Goal: Find specific page/section: Find specific page/section

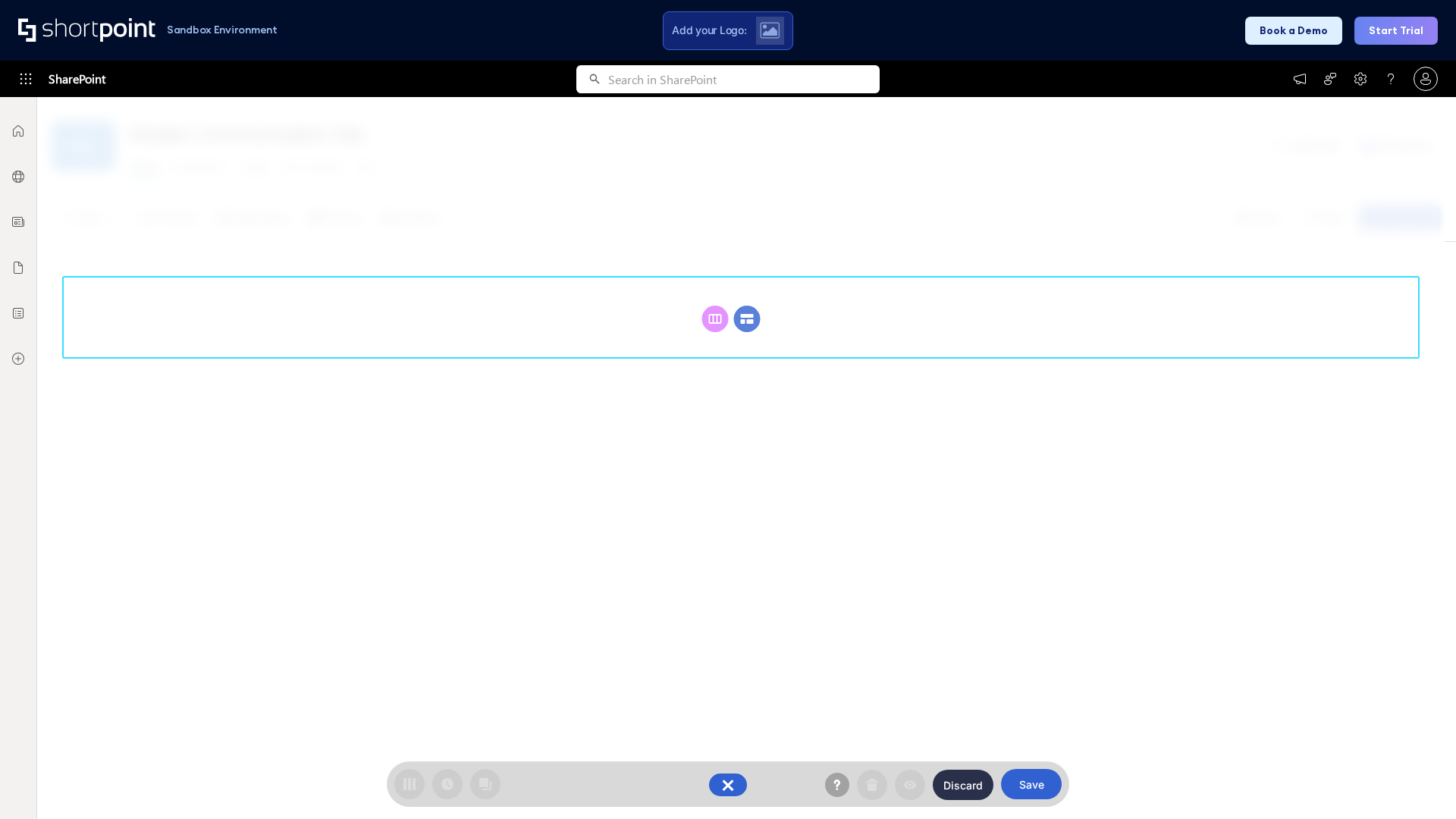
scroll to position [209, 0]
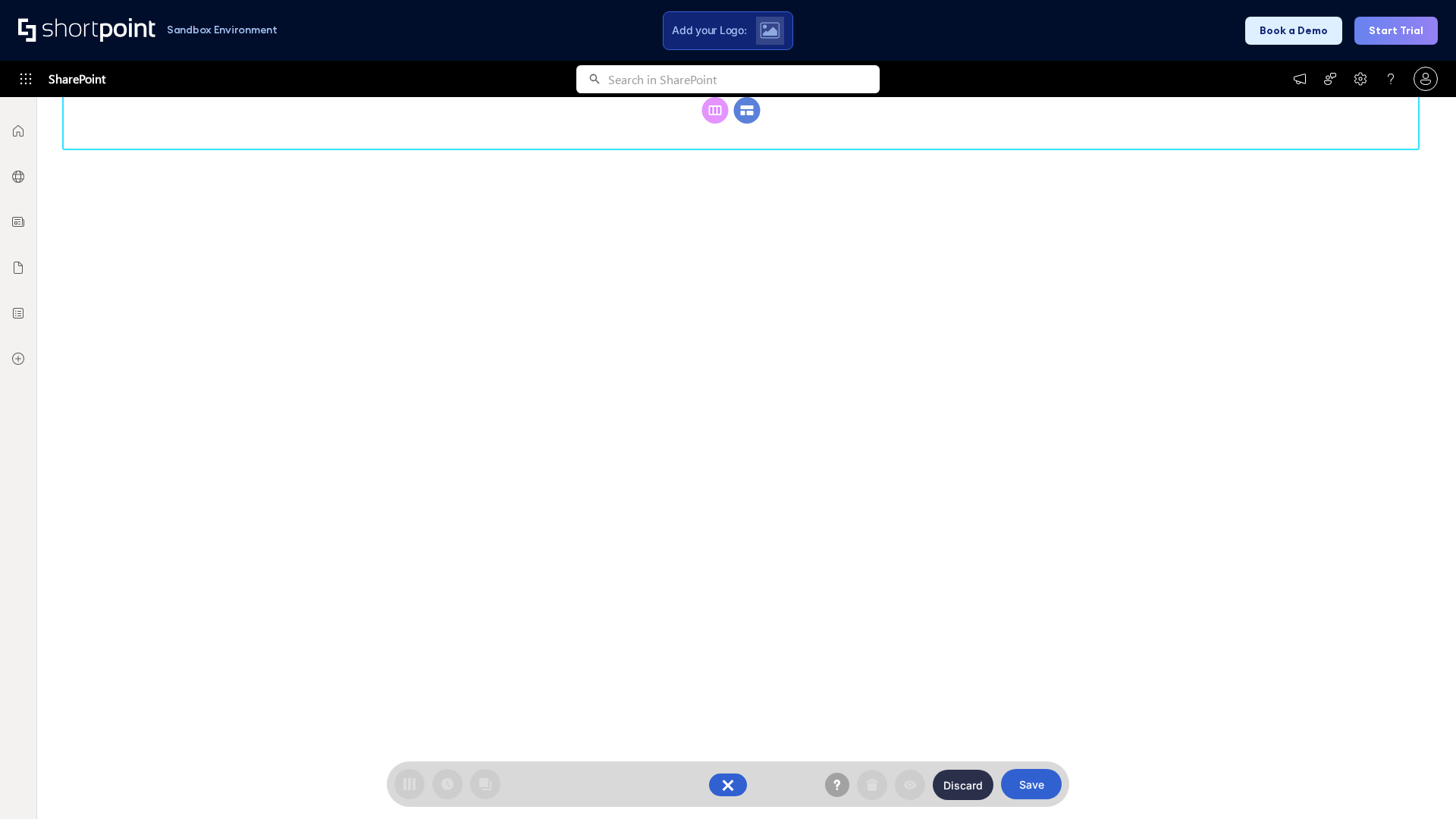
click at [747, 124] on circle at bounding box center [747, 110] width 26 height 26
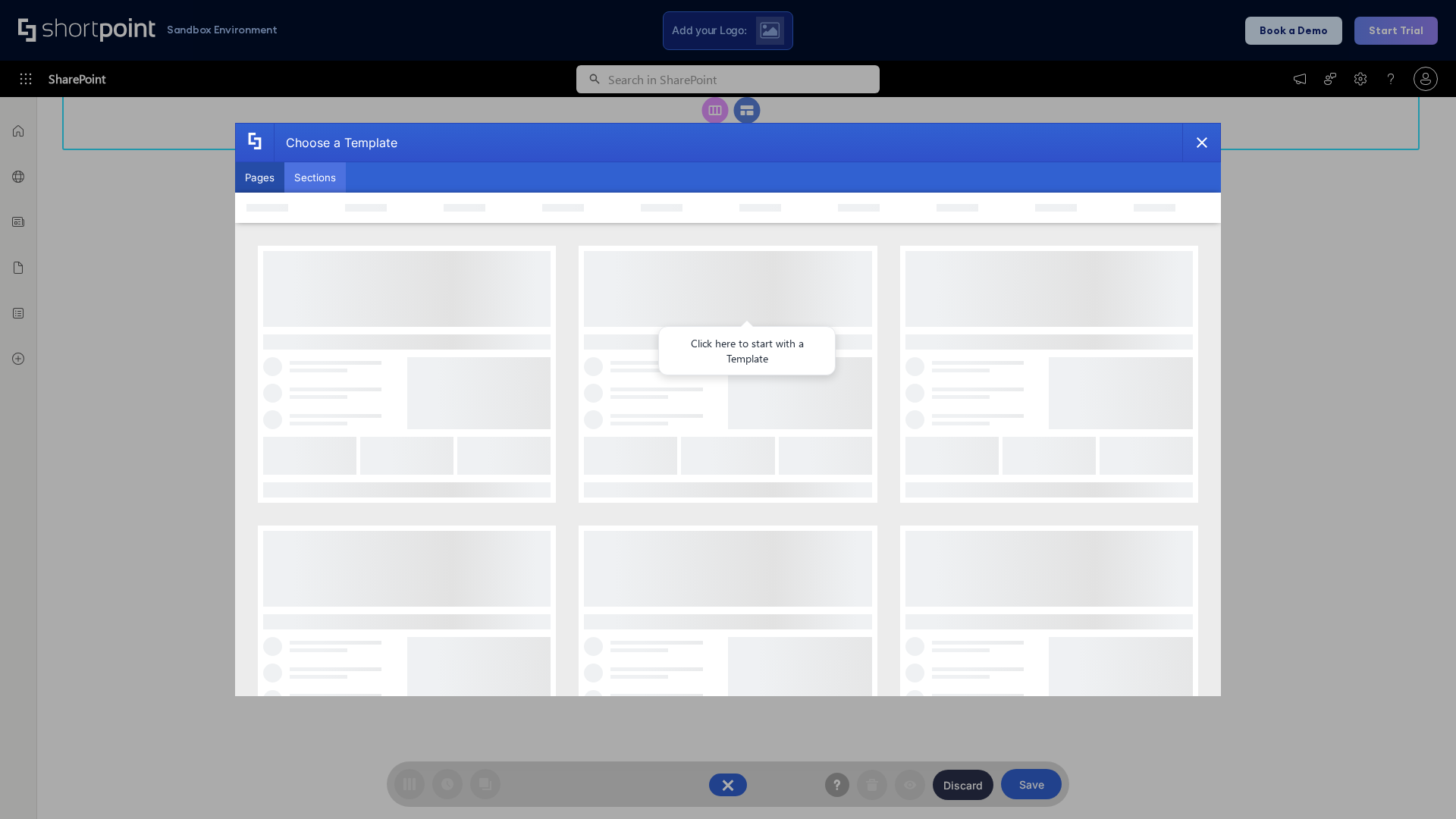
click at [314, 177] on button "Sections" at bounding box center [315, 177] width 61 height 31
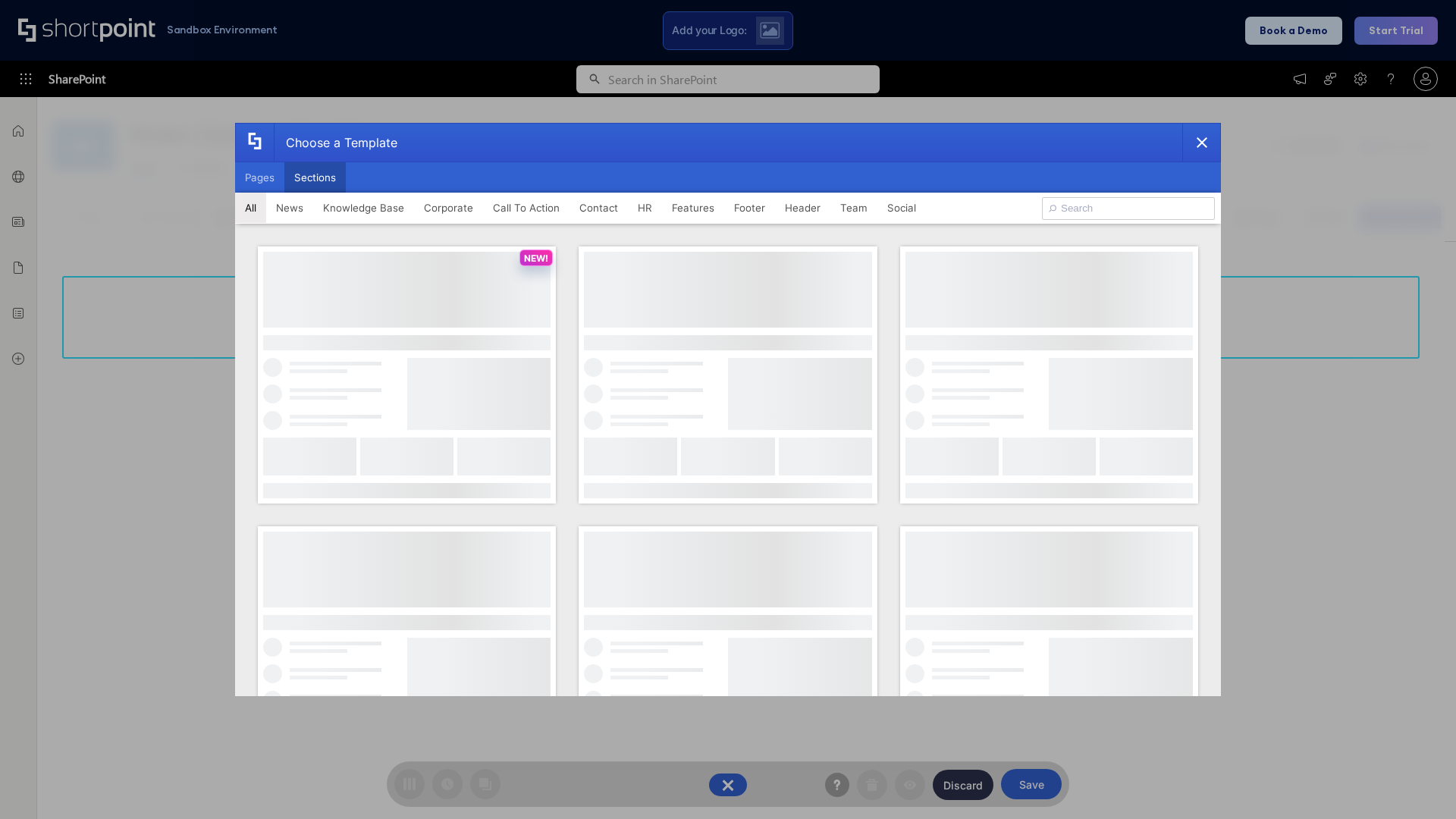
type input "Team News"
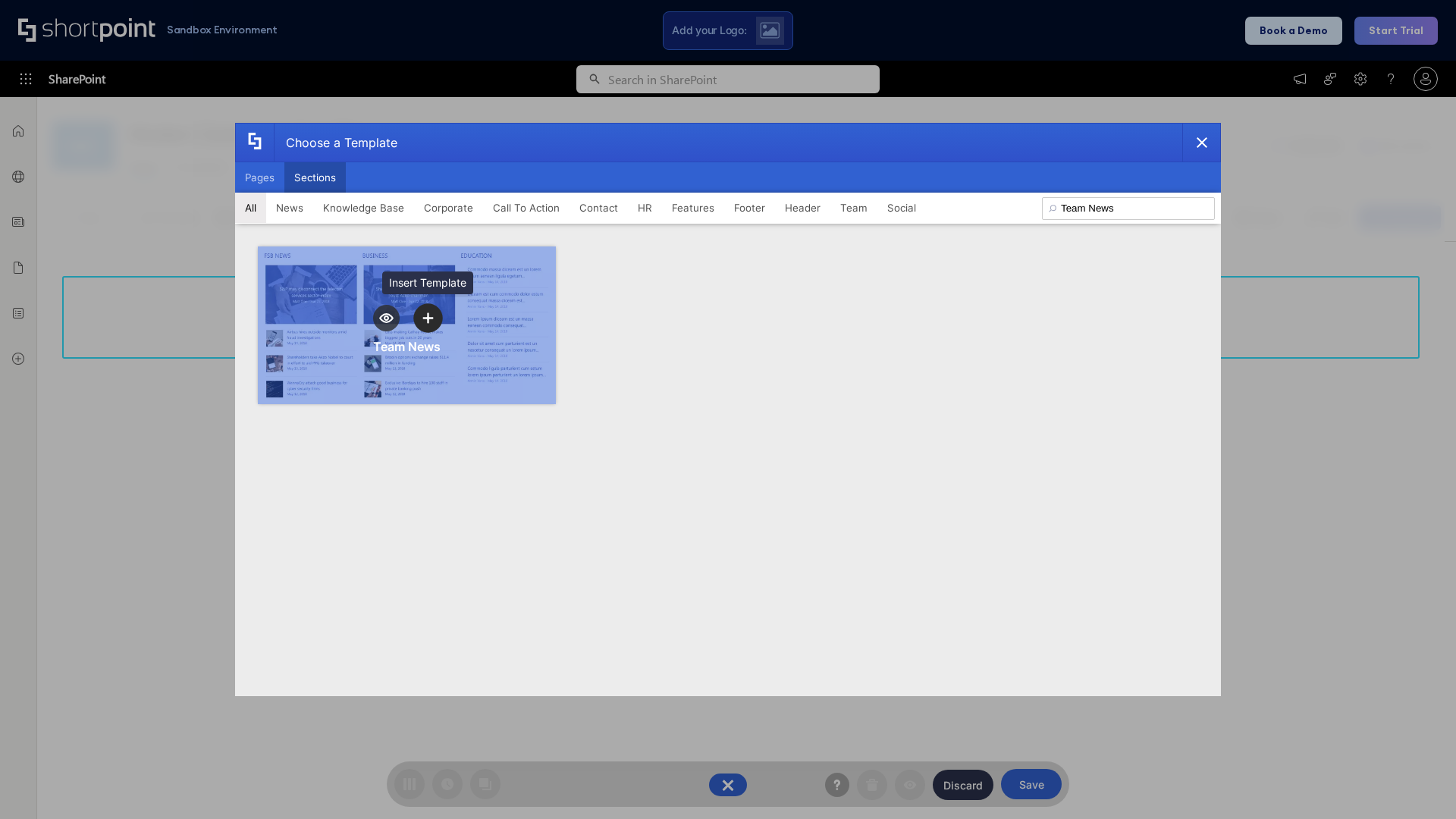
click at [428, 318] on icon "template selector" at bounding box center [428, 318] width 10 height 10
